Goal: Task Accomplishment & Management: Use online tool/utility

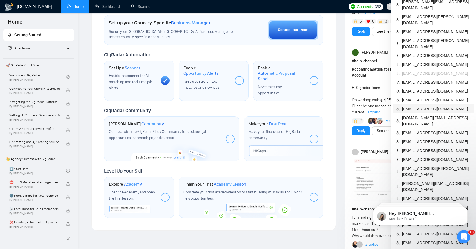
scroll to position [146, 0]
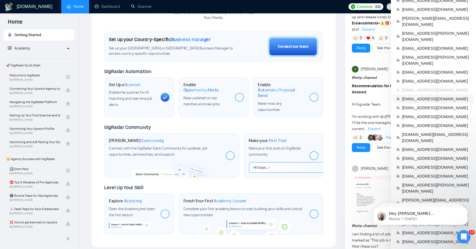
click at [423, 96] on span "[EMAIL_ADDRESS][DOMAIN_NAME]" at bounding box center [436, 99] width 68 height 6
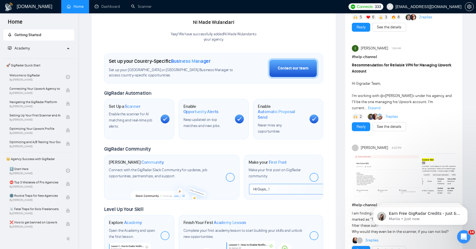
scroll to position [95, 0]
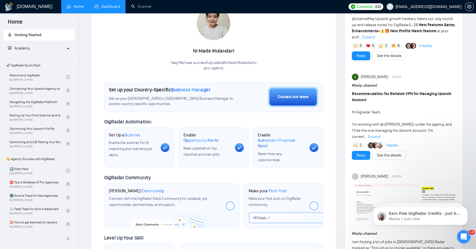
click at [103, 4] on link "Dashboard" at bounding box center [107, 6] width 25 height 5
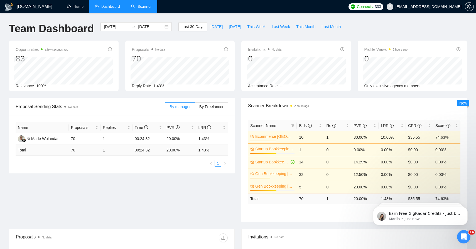
click at [134, 8] on link "Scanner" at bounding box center [141, 6] width 21 height 5
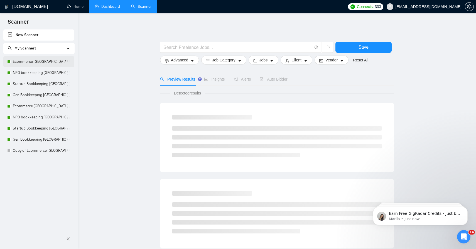
click at [35, 61] on link "Ecommerce [GEOGRAPHIC_DATA]" at bounding box center [39, 61] width 53 height 11
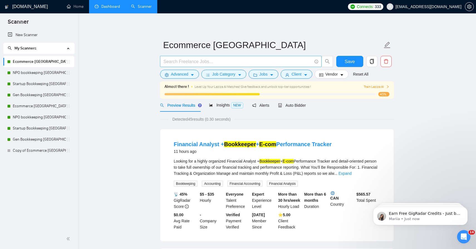
click at [173, 58] on input "text" at bounding box center [237, 61] width 149 height 7
